Goal: Check status

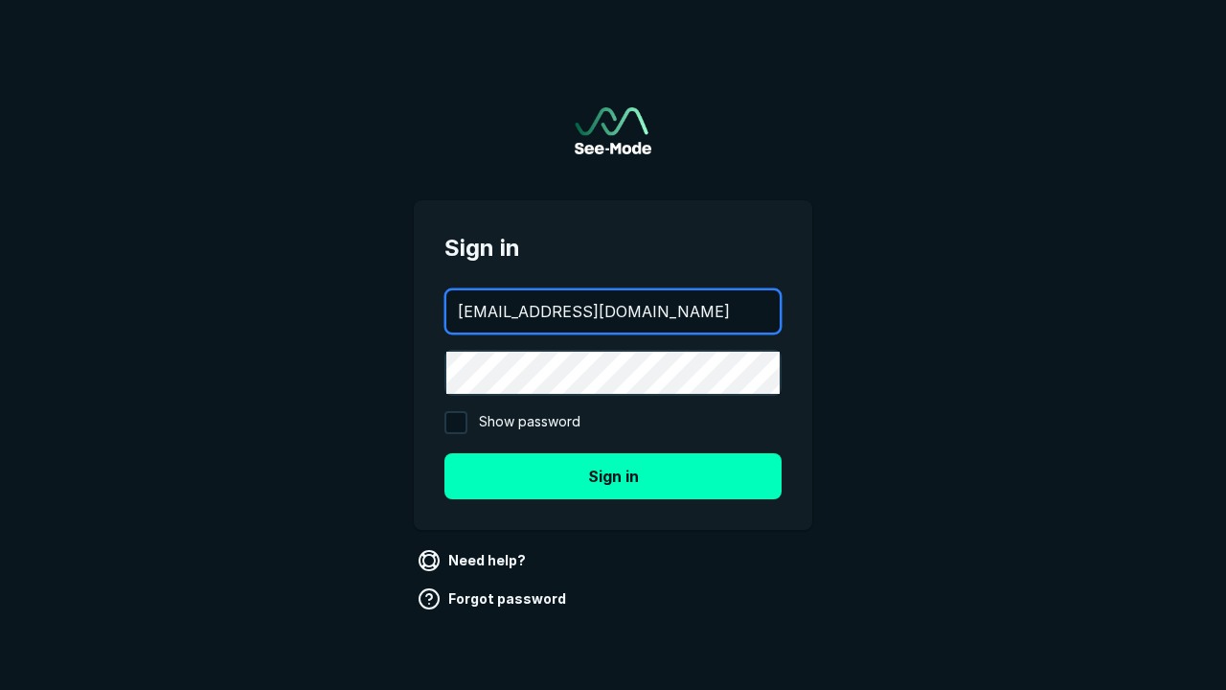
type input "aws+playwright@see-mode.com"
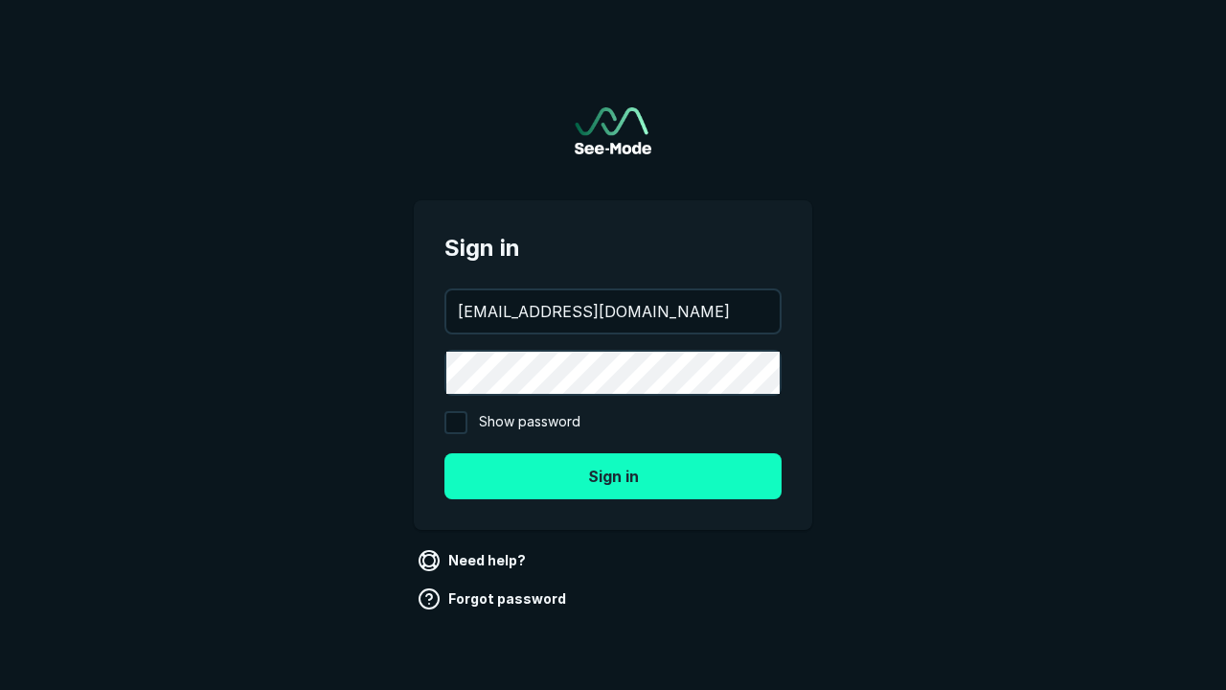
click at [613, 475] on button "Sign in" at bounding box center [613, 476] width 337 height 46
